Goal: Information Seeking & Learning: Learn about a topic

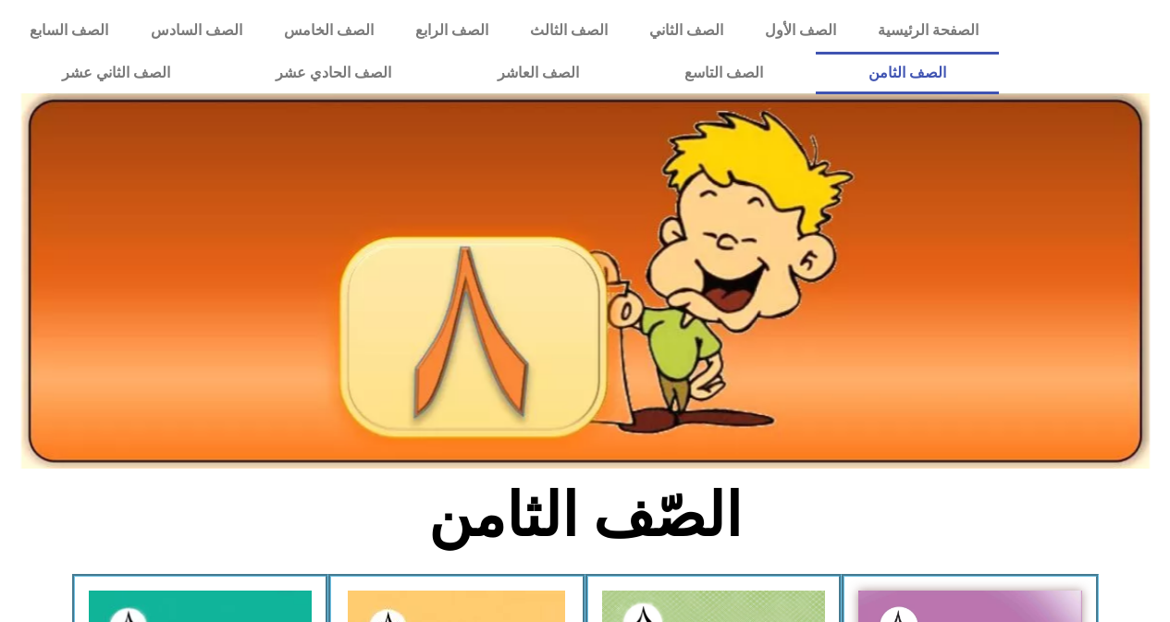
scroll to position [243, 0]
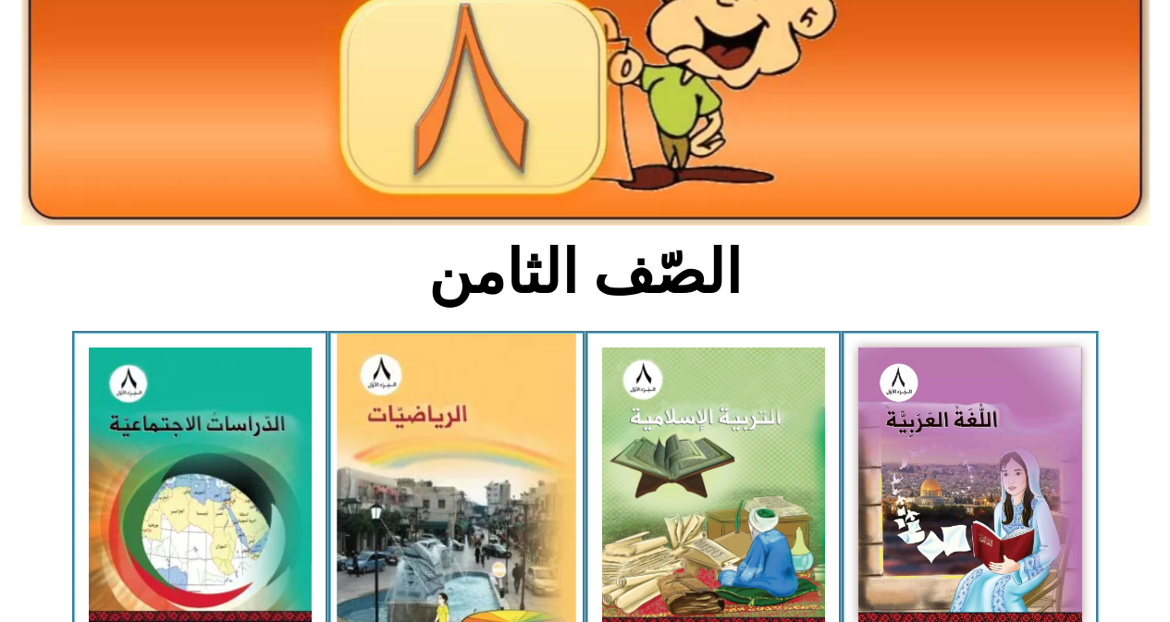
click at [427, 459] on img at bounding box center [457, 486] width 239 height 305
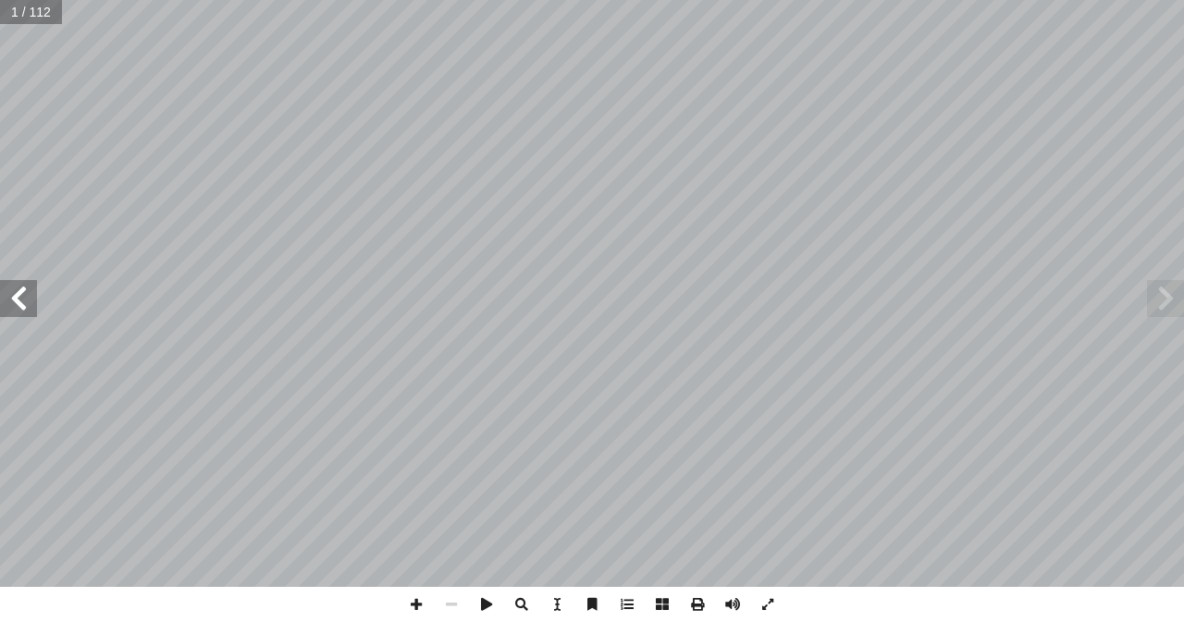
click at [14, 298] on span at bounding box center [18, 298] width 37 height 37
click at [25, 17] on input "text" at bounding box center [36, 12] width 72 height 24
type input "**"
click at [30, 291] on span at bounding box center [18, 298] width 37 height 37
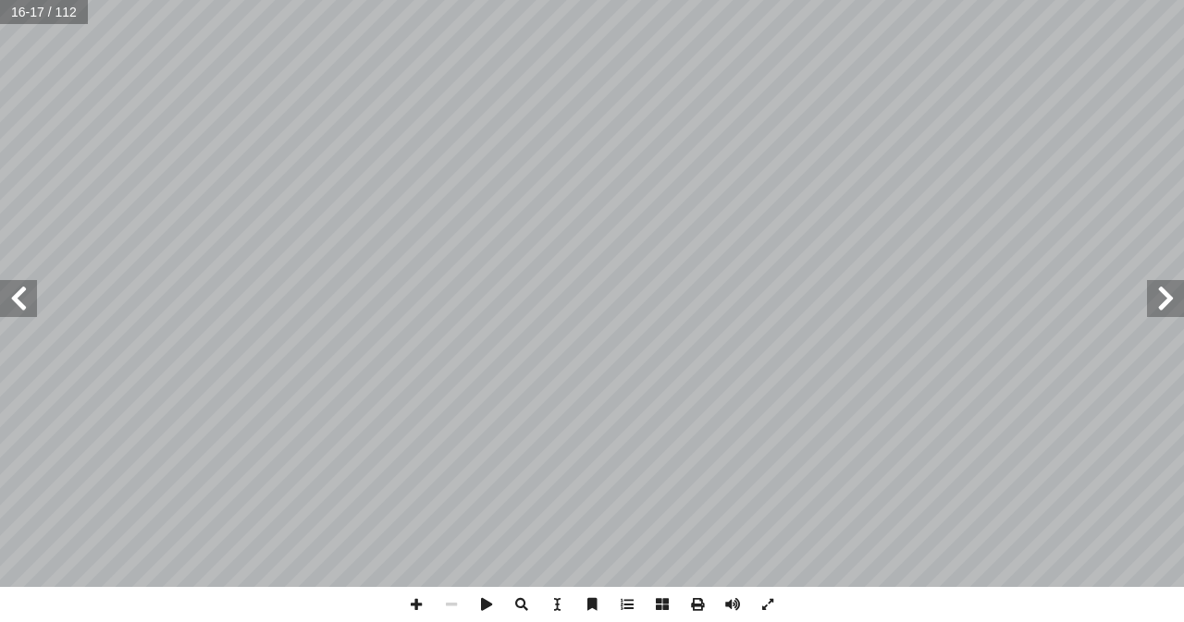
click at [21, 296] on span at bounding box center [18, 298] width 37 height 37
click at [419, 601] on span at bounding box center [416, 604] width 35 height 35
